Goal: Information Seeking & Learning: Learn about a topic

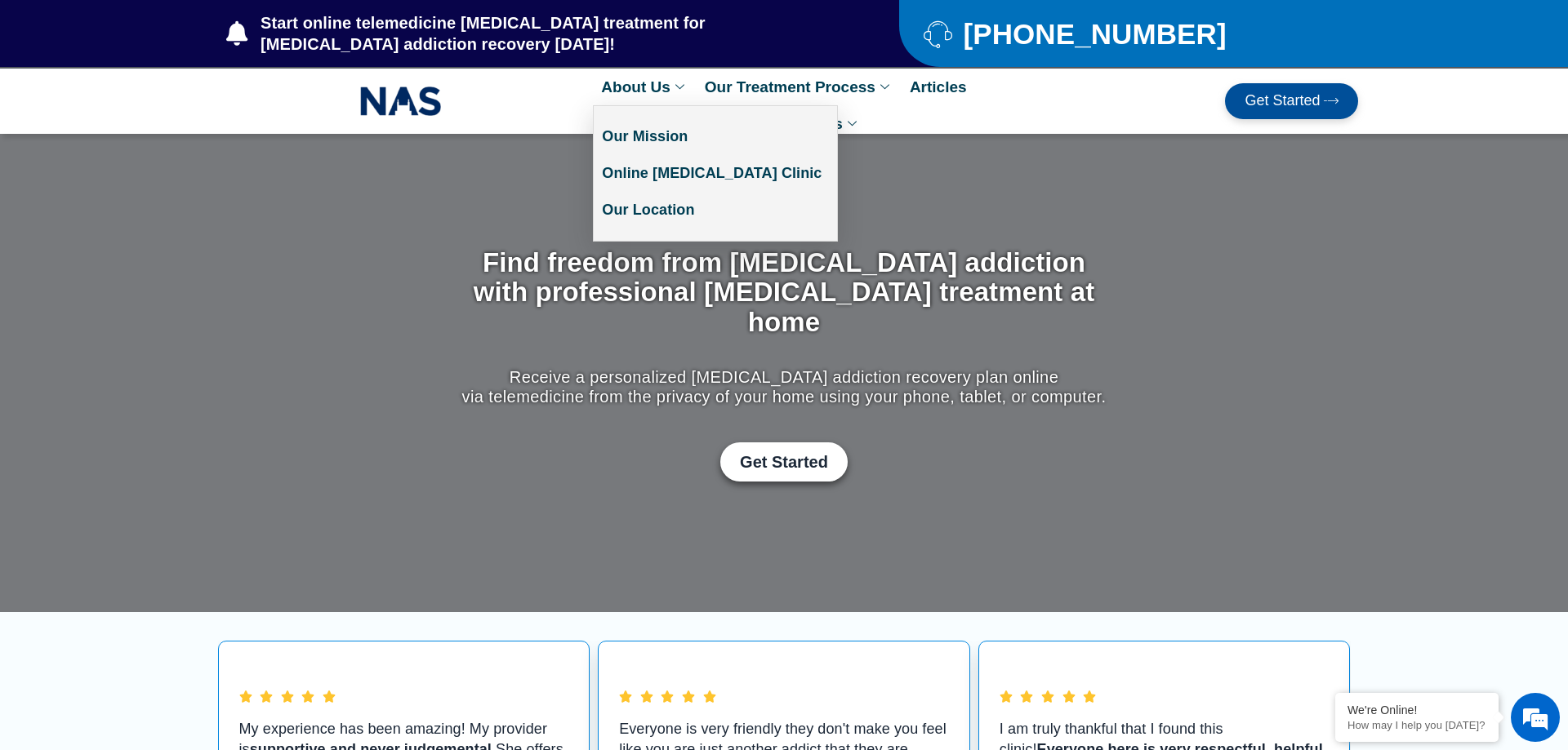
click at [636, 92] on link "About Us" at bounding box center [644, 87] width 103 height 36
click at [630, 142] on link "Our Mission" at bounding box center [715, 137] width 244 height 36
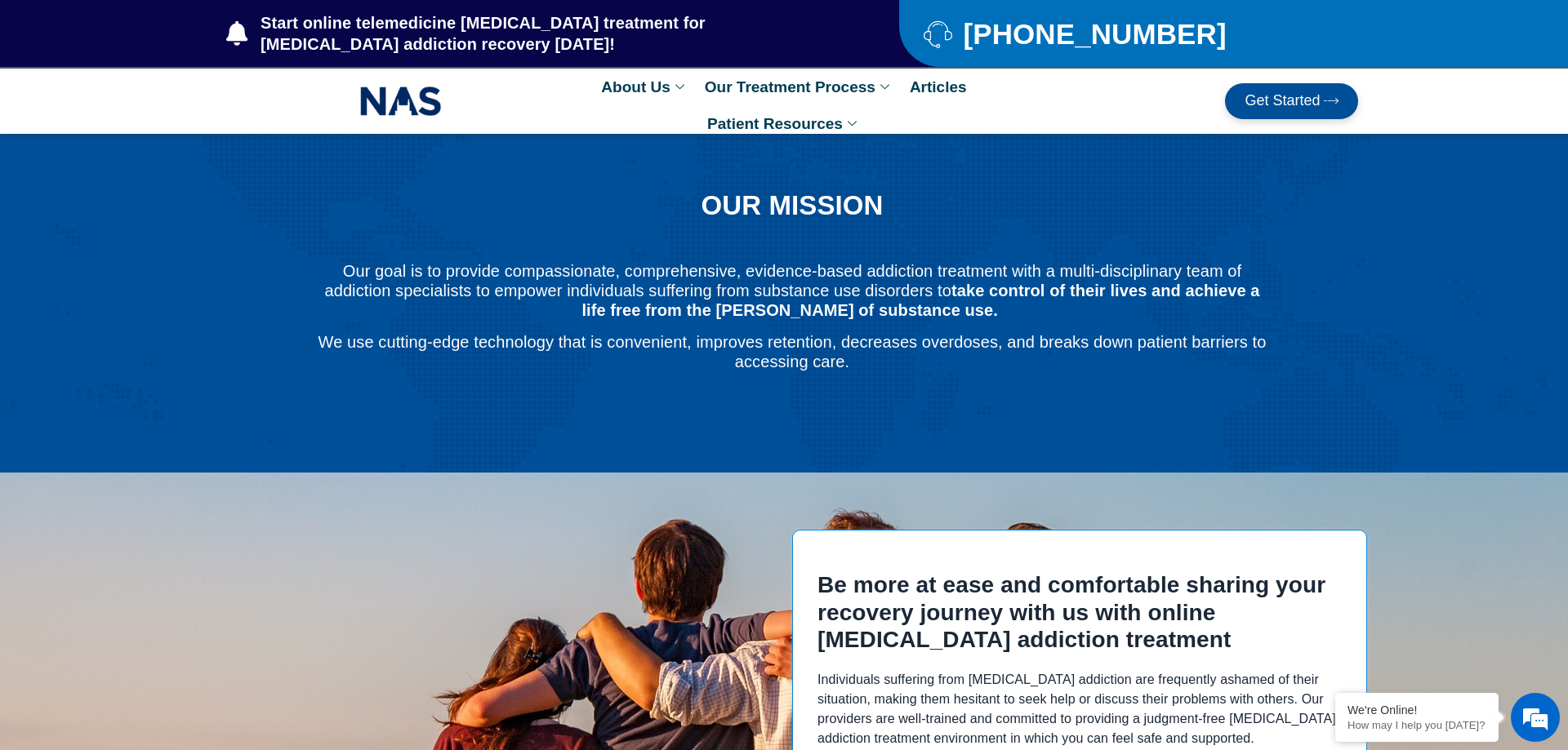
click at [940, 81] on link "Articles" at bounding box center [938, 87] width 74 height 36
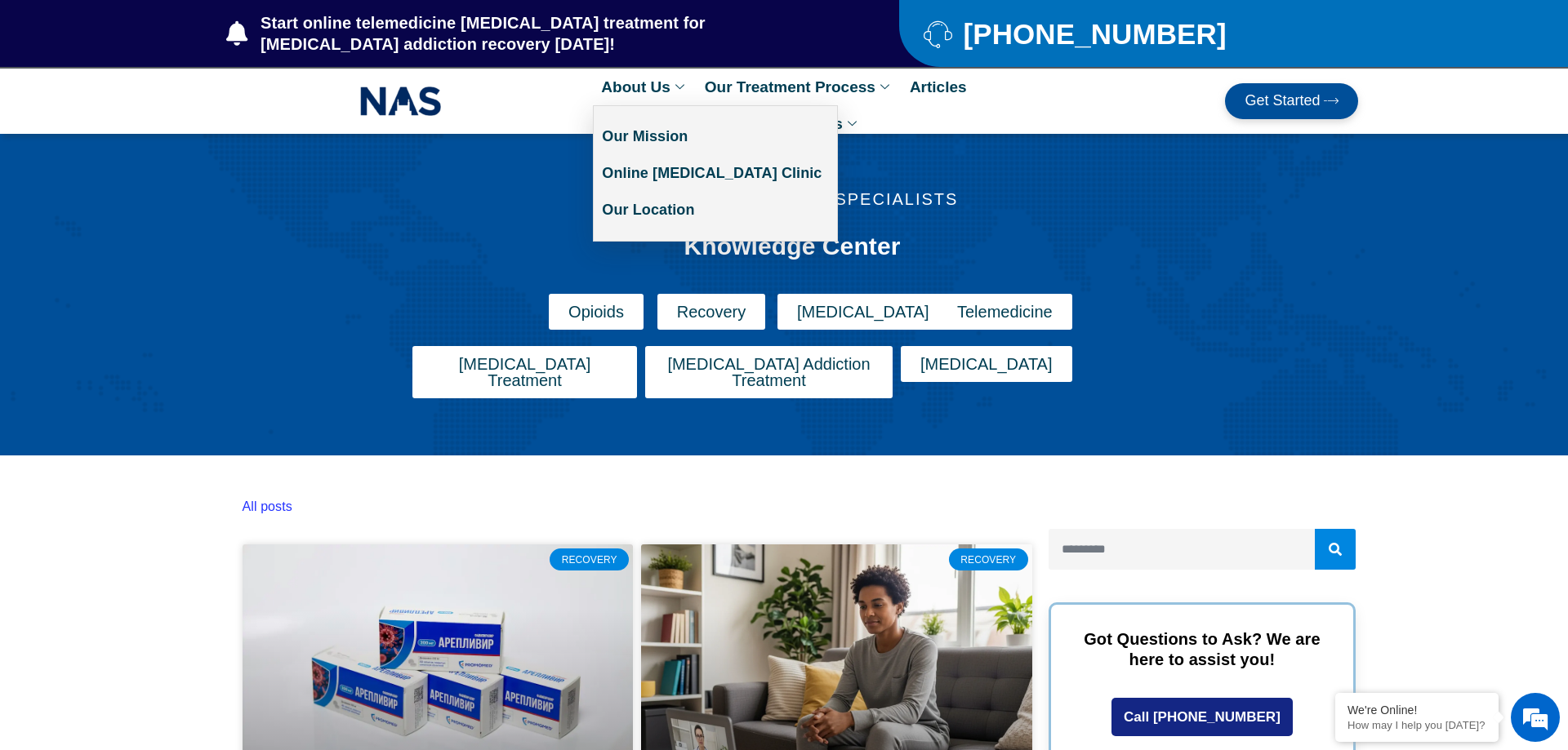
click at [619, 82] on link "About Us" at bounding box center [644, 87] width 103 height 36
click at [629, 142] on link "Our Mission" at bounding box center [715, 137] width 244 height 36
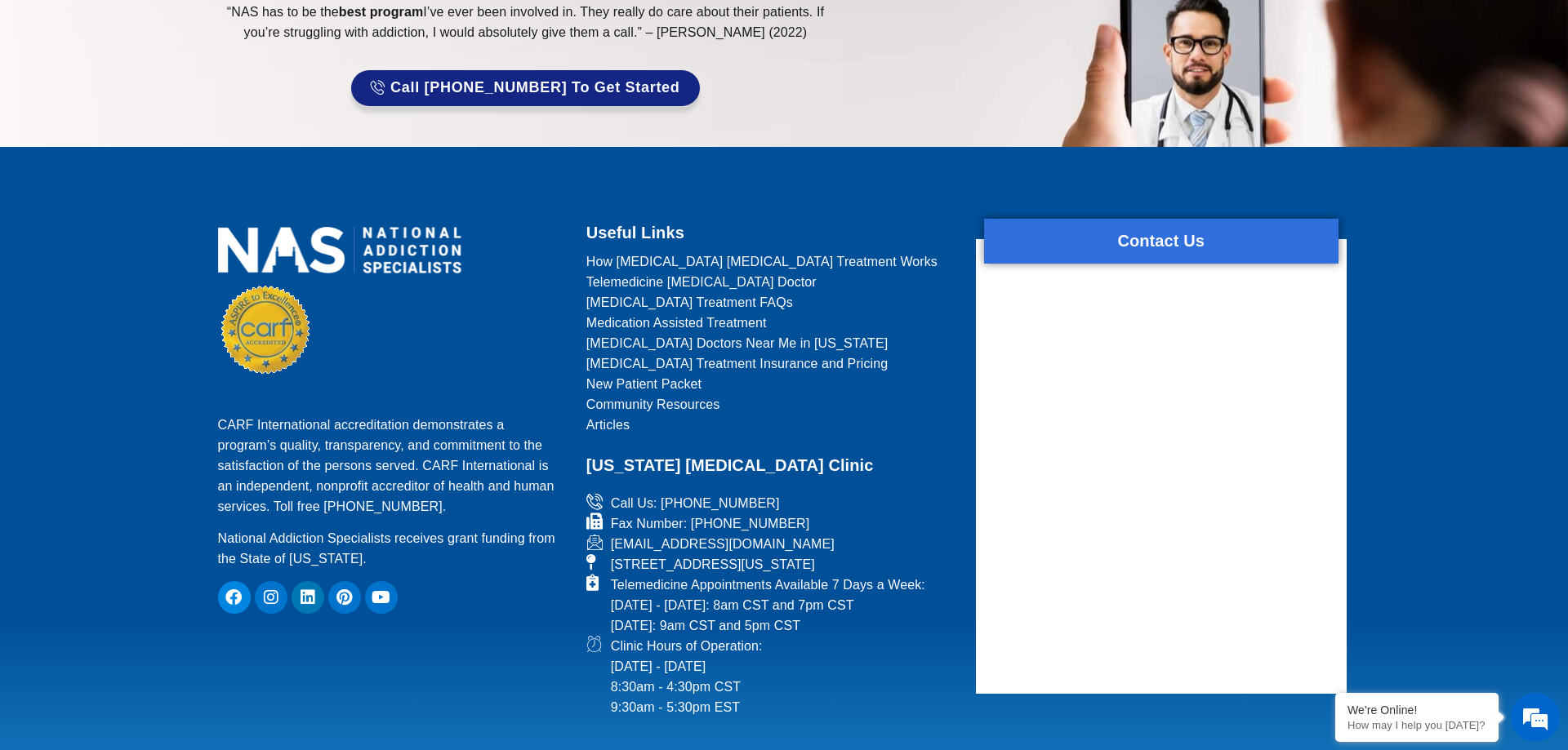
scroll to position [1781, 0]
